Goal: Information Seeking & Learning: Find specific fact

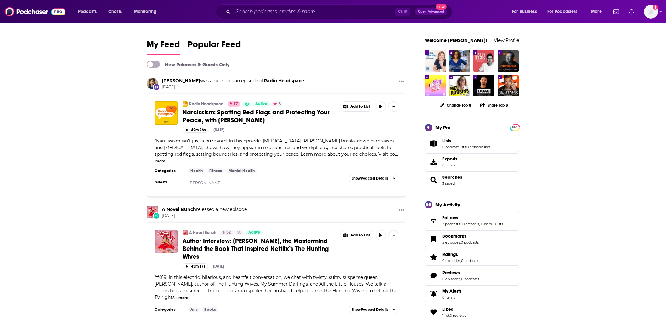
click at [254, 18] on div "Ctrl K Open Advanced New" at bounding box center [334, 11] width 237 height 14
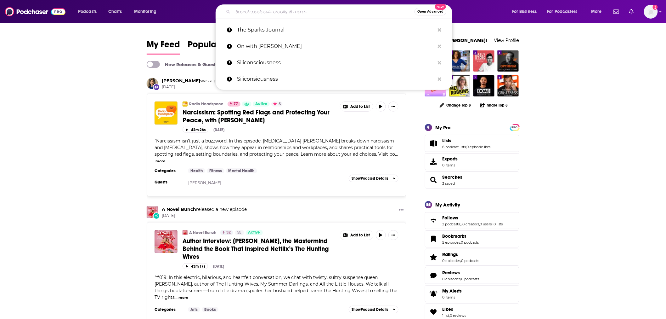
click at [255, 14] on input "Search podcasts, credits, & more..." at bounding box center [324, 12] width 182 height 10
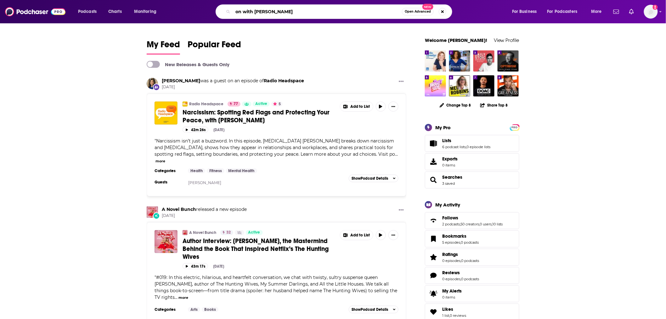
type input "on with [PERSON_NAME]"
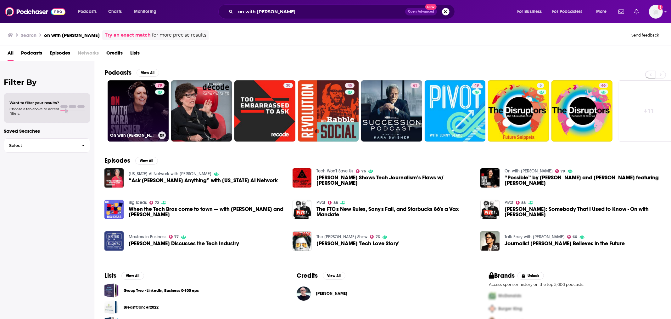
click at [134, 106] on link "79 On with [PERSON_NAME]" at bounding box center [138, 110] width 61 height 61
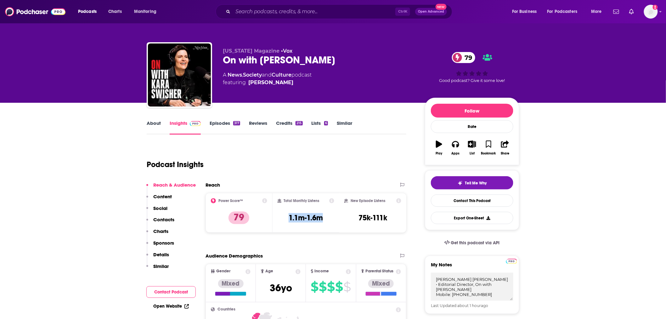
drag, startPoint x: 326, startPoint y: 216, endPoint x: 282, endPoint y: 217, distance: 44.7
click at [282, 217] on div "Total Monthly Listens 1.1m-1.6m" at bounding box center [306, 212] width 57 height 29
copy h3 "1.1m-1.6m"
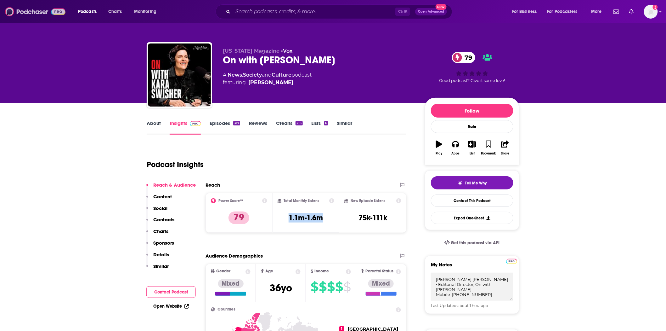
click at [28, 8] on img at bounding box center [35, 12] width 60 height 12
